Goal: Transaction & Acquisition: Purchase product/service

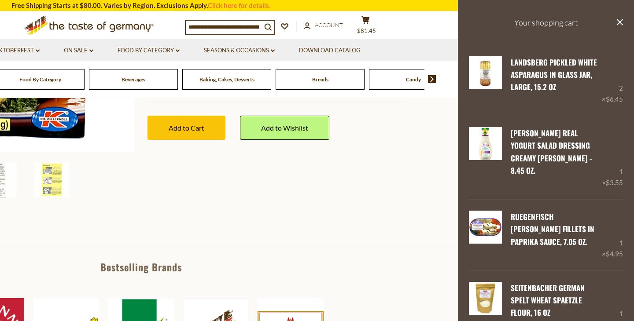
scroll to position [361, 0]
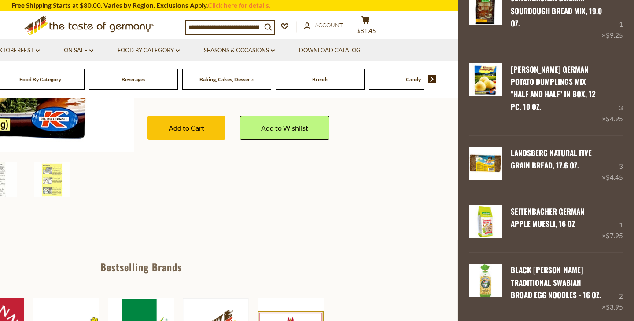
click at [249, 31] on input at bounding box center [224, 27] width 76 height 12
type input "**********"
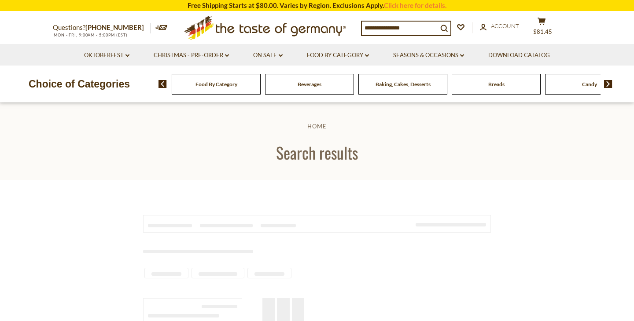
type input "**********"
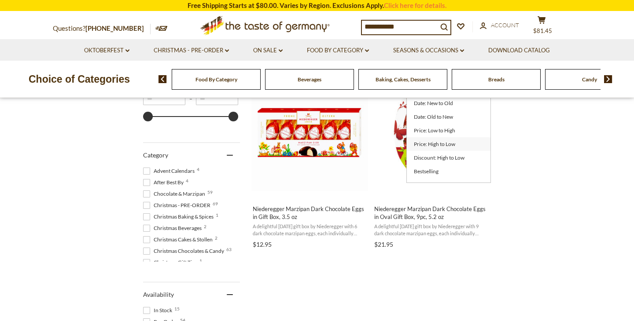
scroll to position [203, 0]
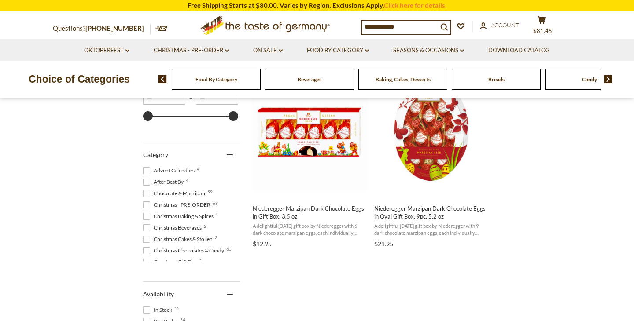
click at [611, 79] on img at bounding box center [608, 79] width 8 height 8
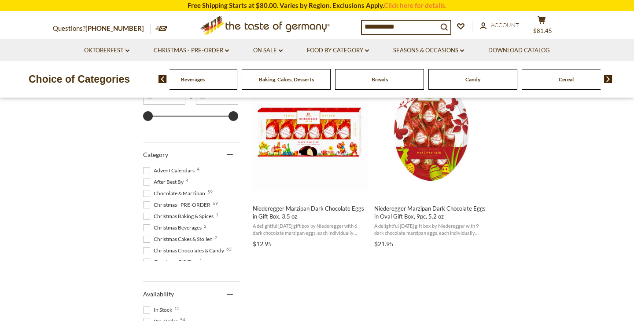
click at [611, 79] on img at bounding box center [608, 79] width 8 height 8
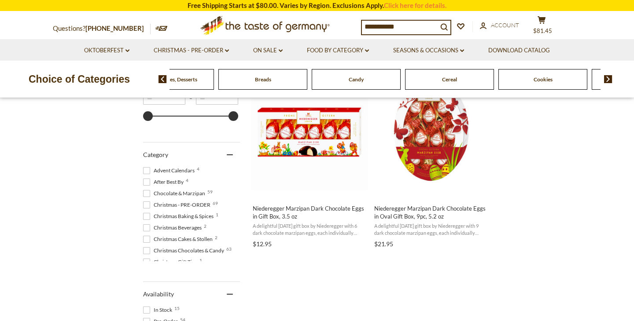
click at [611, 79] on img at bounding box center [608, 79] width 8 height 8
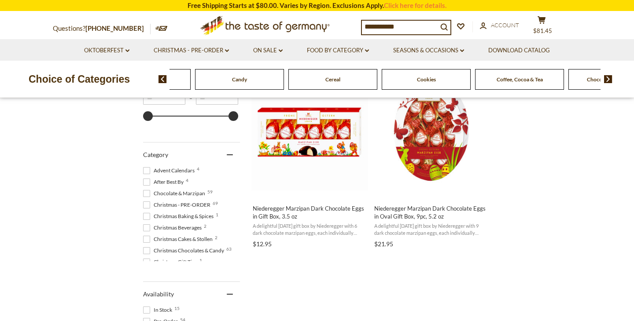
click at [611, 79] on img at bounding box center [608, 79] width 8 height 8
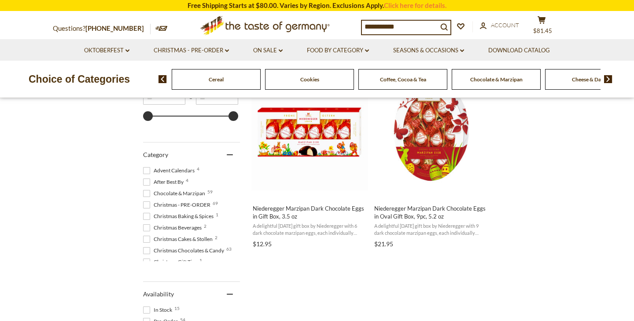
click at [605, 80] on img at bounding box center [608, 79] width 8 height 8
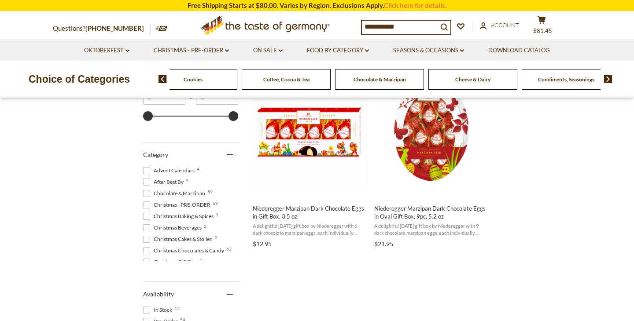
click at [605, 80] on img at bounding box center [608, 79] width 8 height 8
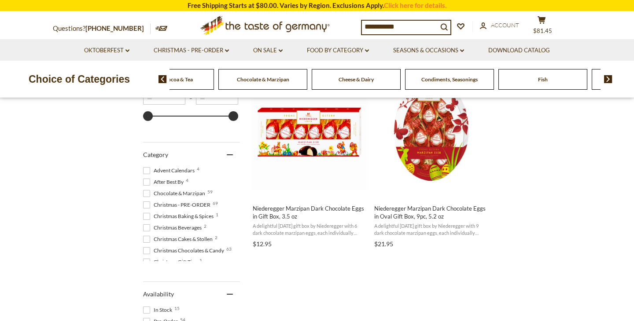
click at [467, 78] on span "Condiments, Seasonings" at bounding box center [449, 79] width 56 height 7
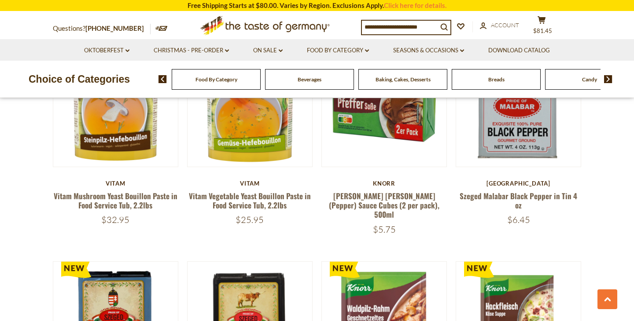
scroll to position [790, 0]
